Goal: Task Accomplishment & Management: Manage account settings

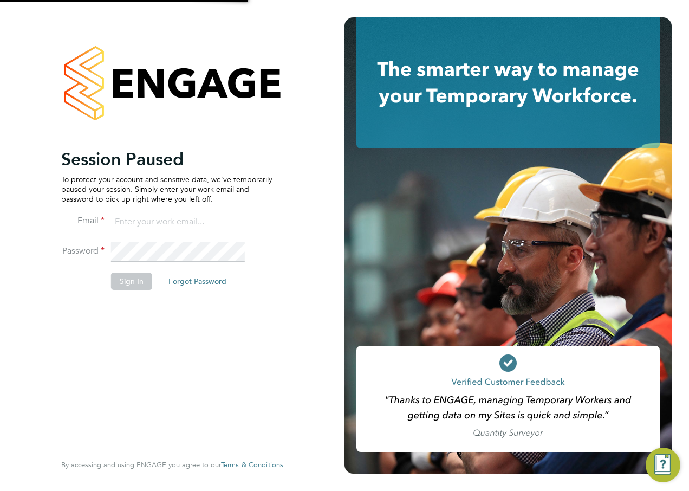
type input "[EMAIL_ADDRESS][PERSON_NAME][DOMAIN_NAME]"
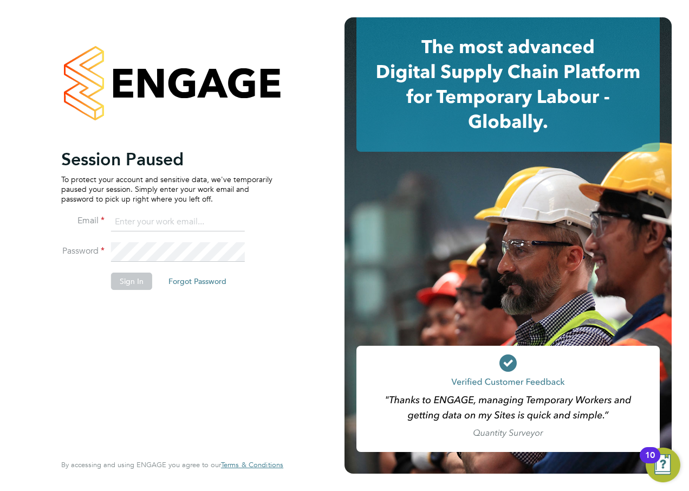
type input "[EMAIL_ADDRESS][PERSON_NAME][DOMAIN_NAME]"
click at [202, 334] on div "Session Paused To protect your account and sensitive data, we've temporarily pa…" at bounding box center [166, 300] width 211 height 302
click at [136, 280] on button "Sign In" at bounding box center [131, 281] width 41 height 17
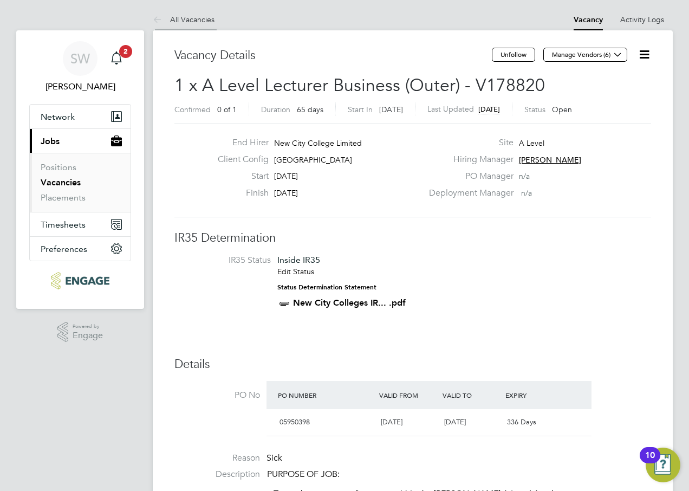
click at [185, 16] on link "All Vacancies" at bounding box center [184, 20] width 62 height 10
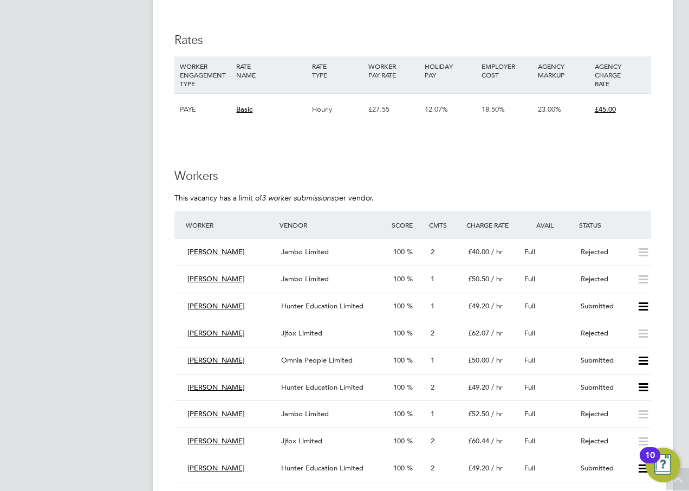
scroll to position [1843, 0]
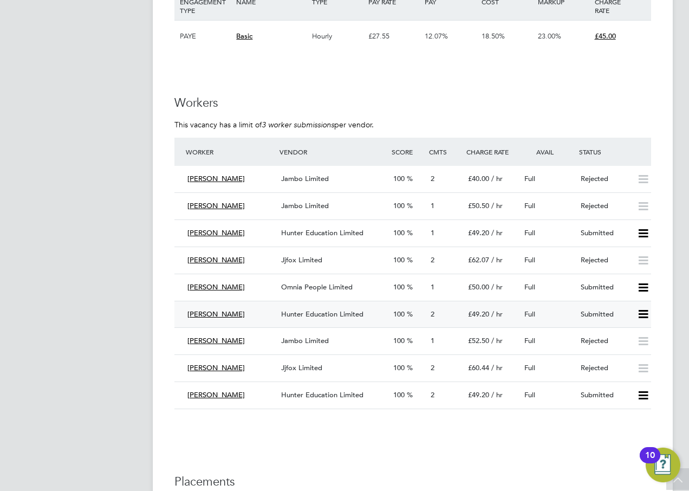
click at [644, 315] on icon at bounding box center [644, 314] width 14 height 9
click at [628, 351] on li "Reject" at bounding box center [629, 352] width 38 height 15
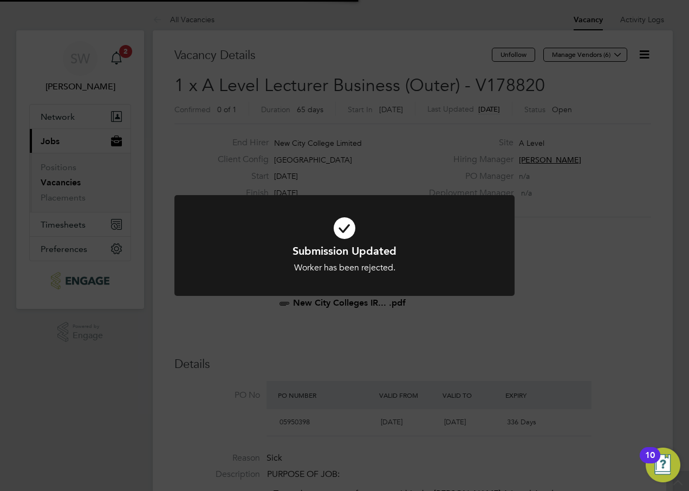
scroll to position [32, 76]
click at [593, 304] on div "Submission Updated Worker has been rejected. Cancel Okay" at bounding box center [344, 245] width 689 height 491
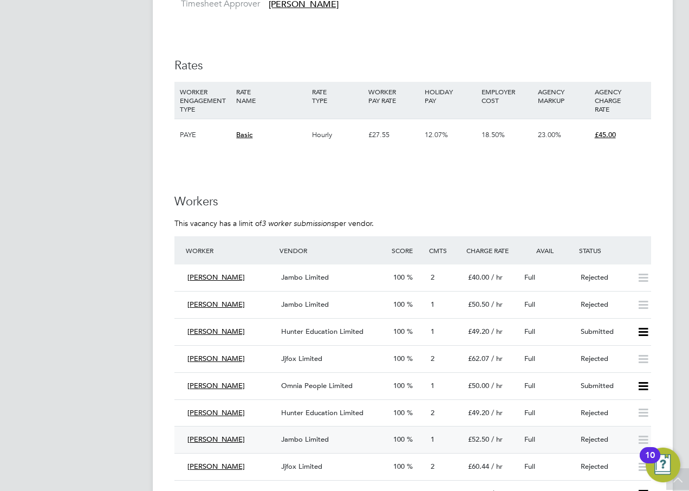
scroll to position [1843, 0]
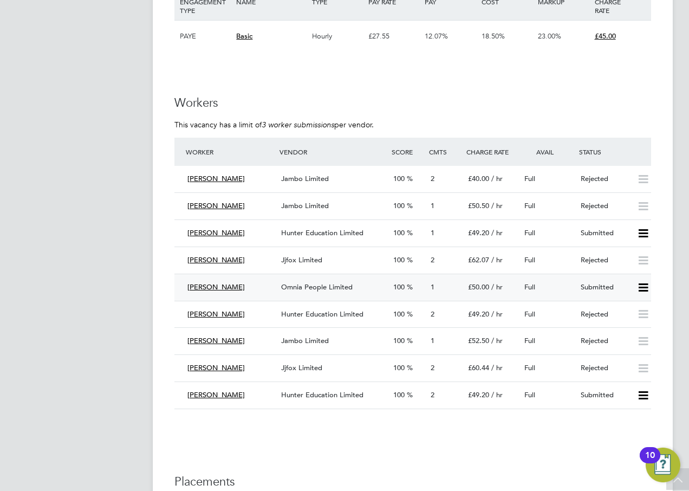
click at [640, 286] on icon at bounding box center [644, 287] width 14 height 9
click at [629, 309] on li "Offer" at bounding box center [629, 310] width 38 height 15
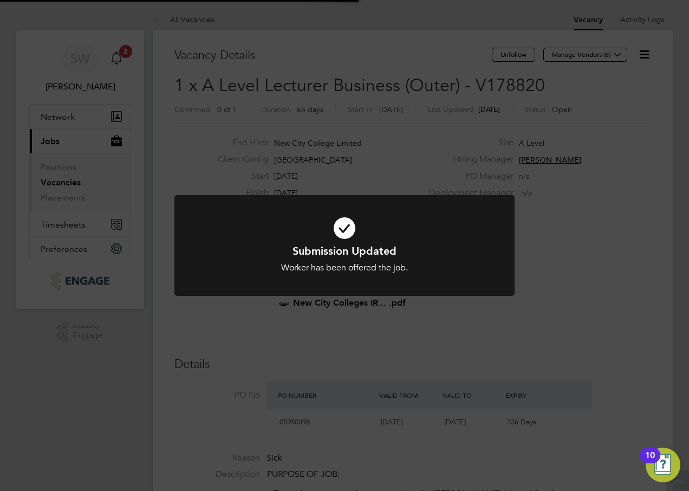
scroll to position [32, 76]
click at [561, 309] on div "Submission Updated Worker has been offered the job. Cancel Okay" at bounding box center [344, 245] width 689 height 491
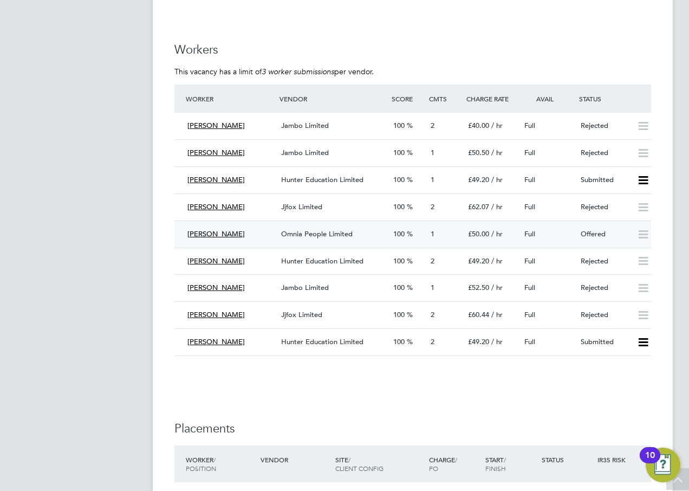
scroll to position [1897, 0]
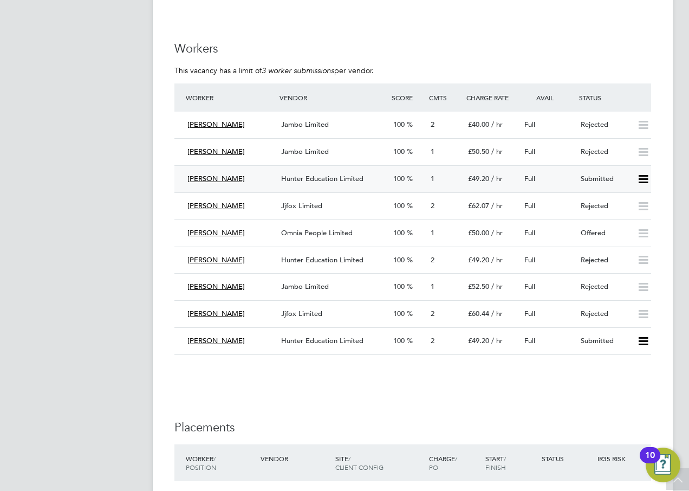
click at [641, 179] on icon at bounding box center [644, 179] width 14 height 9
click at [626, 215] on li "Reject" at bounding box center [629, 217] width 38 height 15
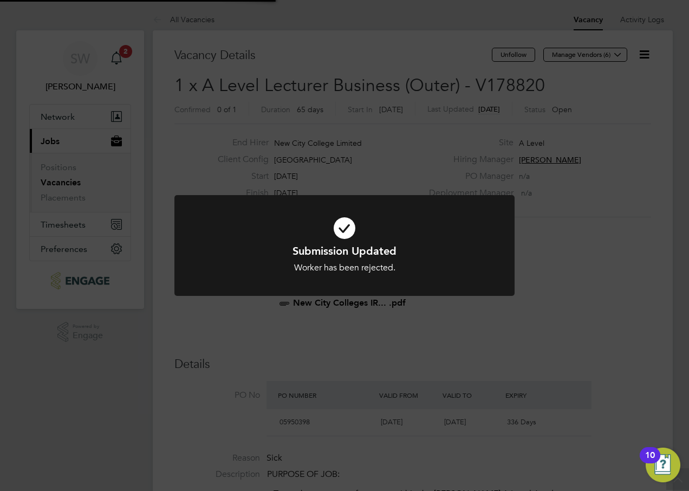
scroll to position [32, 76]
click at [591, 269] on div "Submission Updated Worker has been rejected. Cancel Okay" at bounding box center [344, 245] width 689 height 491
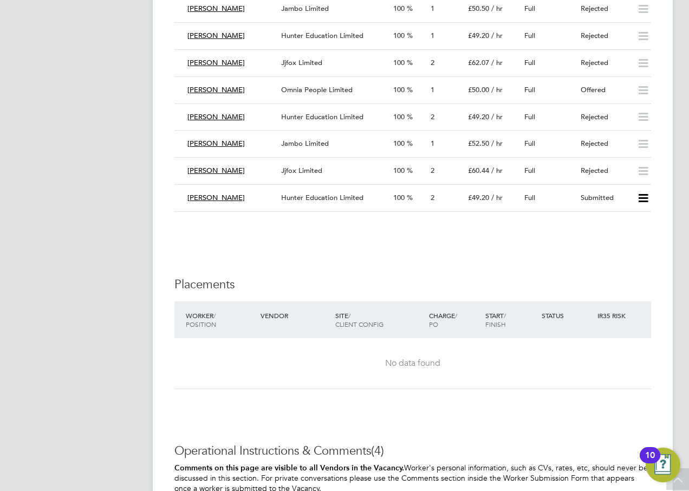
scroll to position [2060, 0]
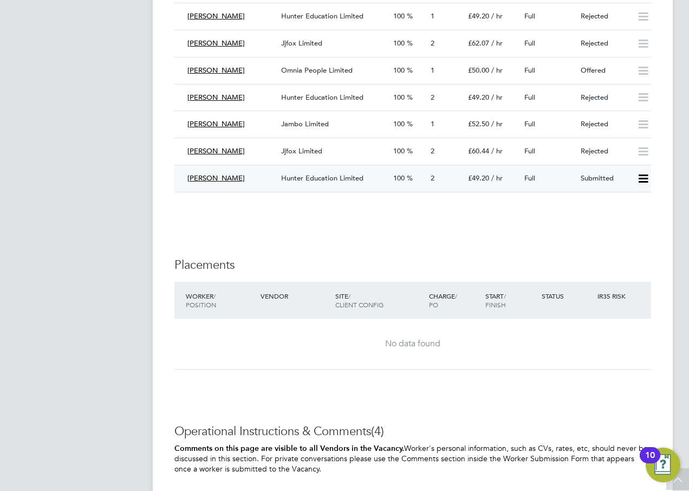
click at [644, 182] on icon at bounding box center [644, 179] width 14 height 9
click at [626, 215] on li "Reject" at bounding box center [629, 216] width 38 height 15
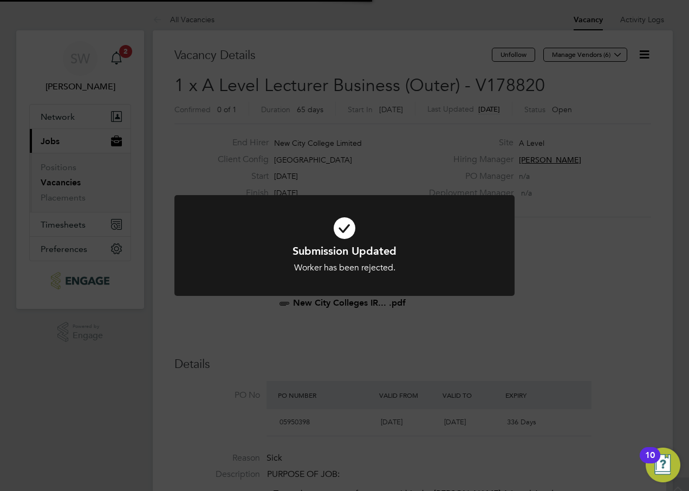
scroll to position [32, 76]
click at [570, 231] on div "Submission Updated Worker has been rejected. Cancel Okay" at bounding box center [344, 245] width 689 height 491
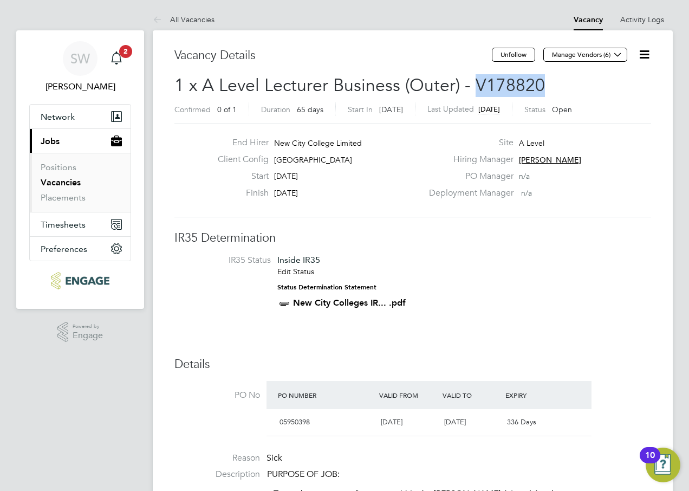
drag, startPoint x: 539, startPoint y: 82, endPoint x: 476, endPoint y: 82, distance: 62.9
click at [476, 82] on span "1 x A Level Lecturer Business (Outer) - V178820" at bounding box center [360, 85] width 371 height 21
copy span "V178820"
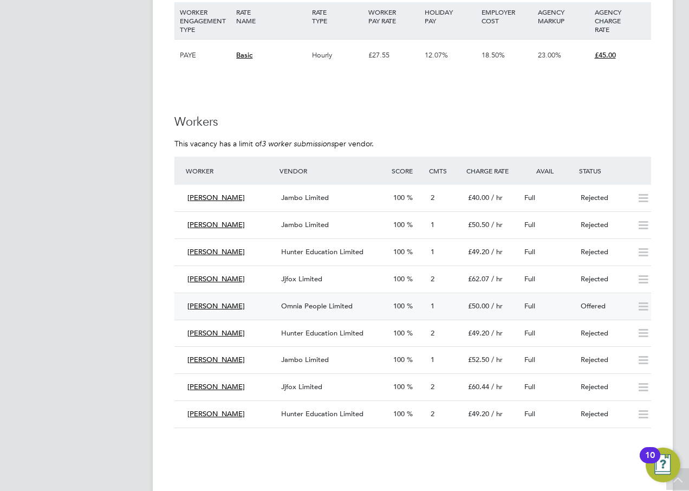
scroll to position [1843, 0]
